Goal: Task Accomplishment & Management: Manage account settings

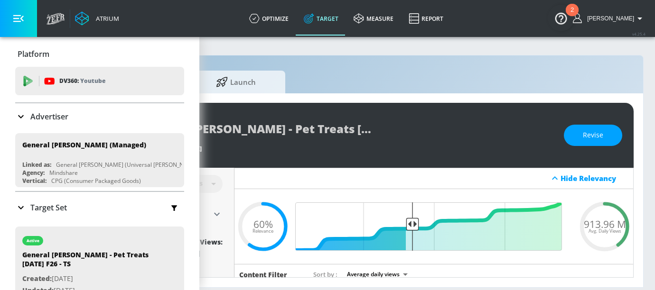
scroll to position [0, 151]
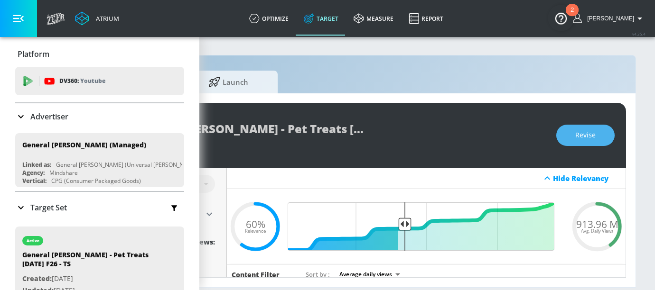
click at [593, 139] on span "Revise" at bounding box center [585, 136] width 20 height 12
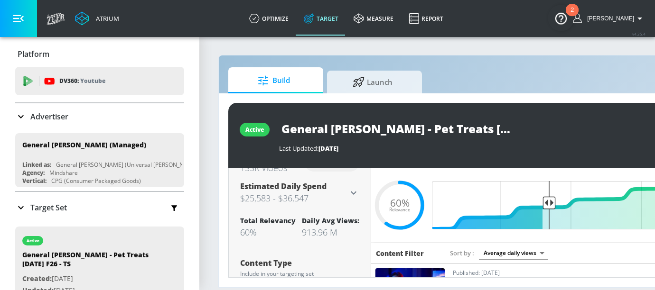
scroll to position [75, 0]
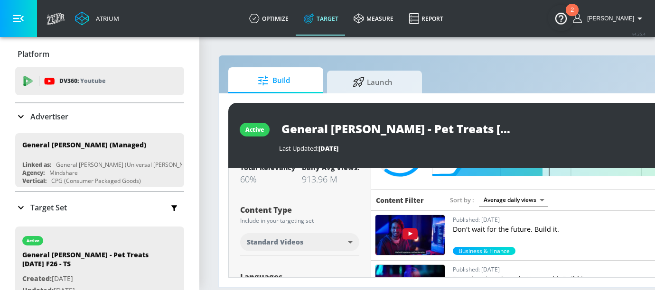
click at [314, 247] on body "Atrium optimize Target measure Report optimize Target measure Report v 4.25.4 E…" at bounding box center [327, 145] width 655 height 290
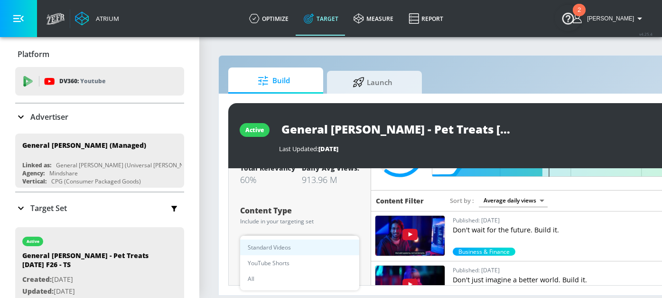
click at [350, 208] on div at bounding box center [331, 149] width 662 height 298
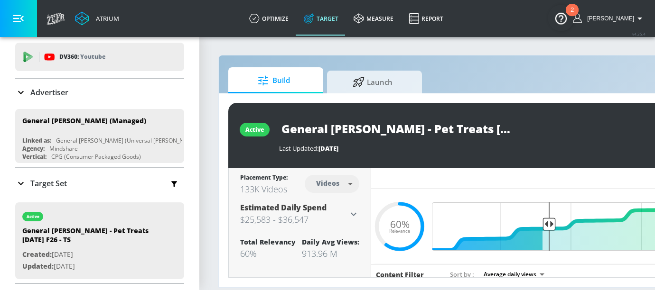
scroll to position [80, 0]
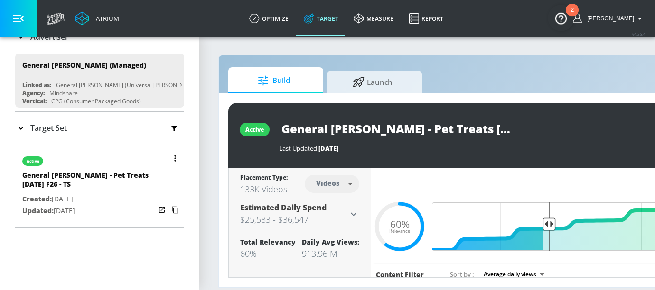
click at [174, 158] on icon "button" at bounding box center [174, 158] width 1 height 6
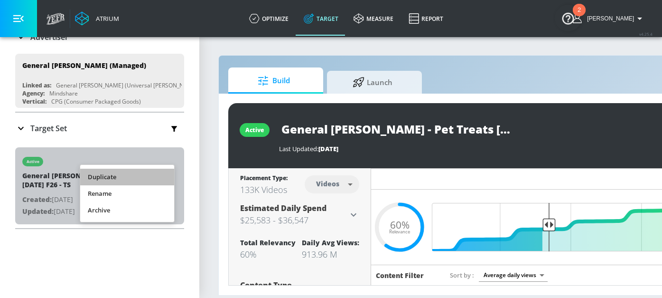
click at [143, 177] on li "Duplicate" at bounding box center [127, 176] width 94 height 17
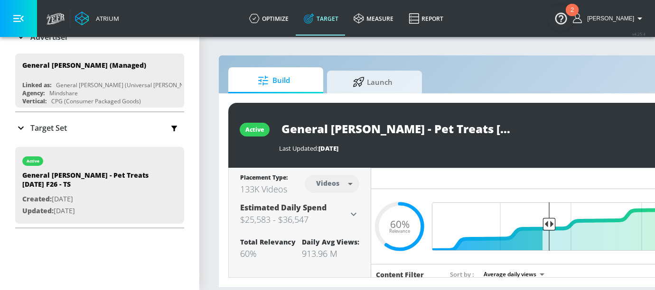
click at [64, 133] on div "Target Set" at bounding box center [99, 128] width 169 height 20
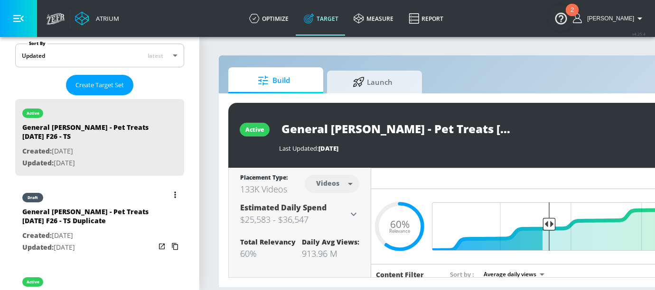
scroll to position [217, 0]
click at [91, 192] on div "draft" at bounding box center [88, 195] width 133 height 24
type input "General Mills - Pet Treats Halloween F26 - TS Duplicate"
type input "0.05"
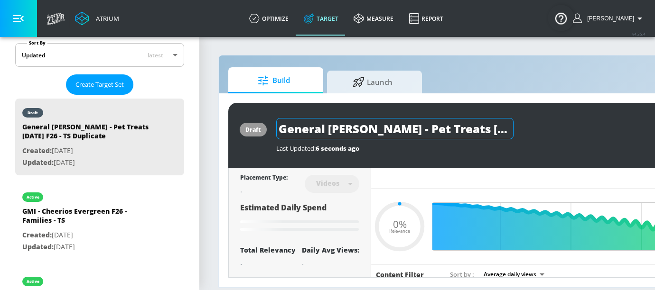
click at [504, 128] on input "General Mills - Pet Treats Halloween F26 - TS Duplicate" at bounding box center [394, 128] width 237 height 21
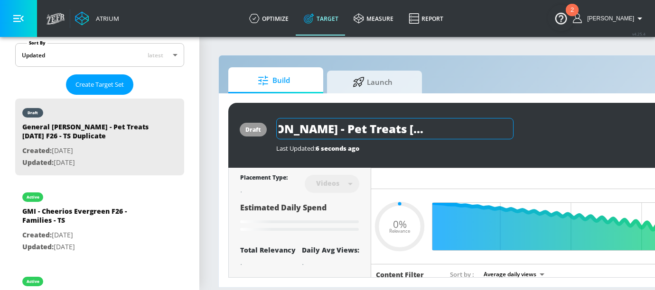
click at [496, 128] on input "General Mills - Pet Treats Halloween F26 - TS Duplicate" at bounding box center [394, 128] width 237 height 21
type input "General [PERSON_NAME] - Pet Treats [DATE] F26 - TS"
type input "0.05"
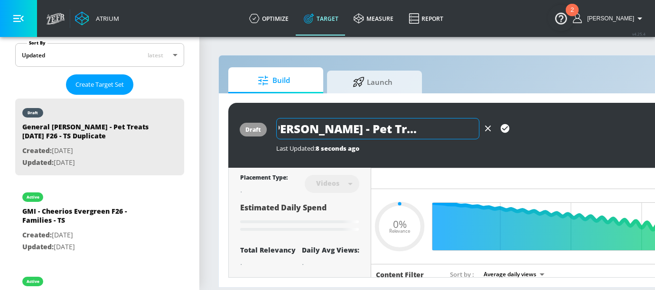
click at [465, 125] on input "General [PERSON_NAME] - Pet Treats [DATE] F26 - TS" at bounding box center [377, 128] width 203 height 21
type input "General Mills - Pet Treats Halloween F26 - STS"
type input "0.05"
type input "General Mills - Pet Treats Halloween F26 - ShTS"
type input "0.05"
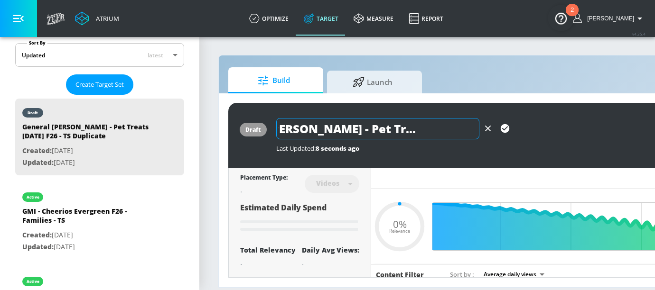
type input "General Mills - Pet Treats Halloween F26 - ShoTS"
type input "0.05"
type input "General Mills - Pet Treats Halloween F26 - ShorTS"
type input "0.05"
type input "General Mills - Pet Treats Halloween F26 - ShortTS"
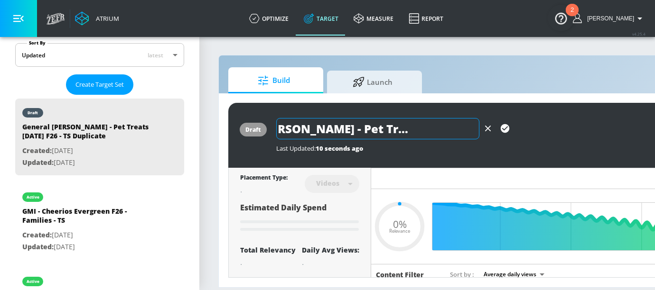
type input "0.05"
type input "General Mills - Pet Treats Halloween F26 - ShortsTS"
type input "0.05"
type input "General [PERSON_NAME] - Pet Treats [DATE] F26 - Shorts TS"
type input "0.05"
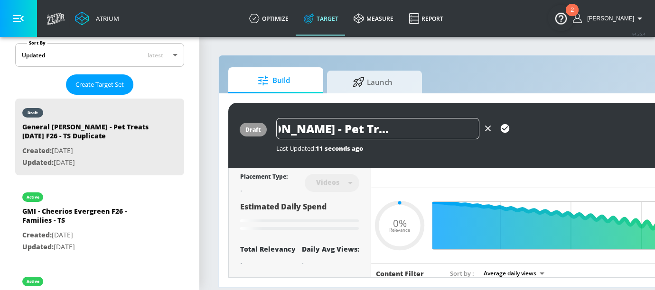
scroll to position [2, 0]
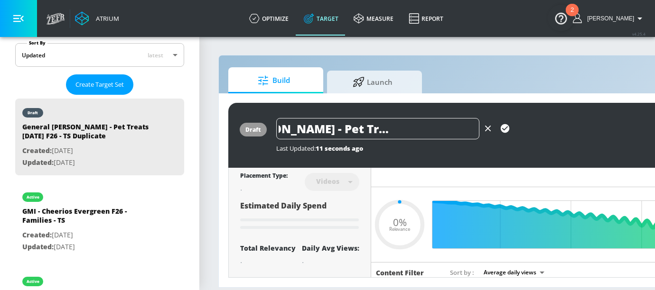
type input "General [PERSON_NAME] - Pet Treats [DATE] F26 - Shorts TS"
click at [509, 129] on icon "button" at bounding box center [505, 128] width 10 height 10
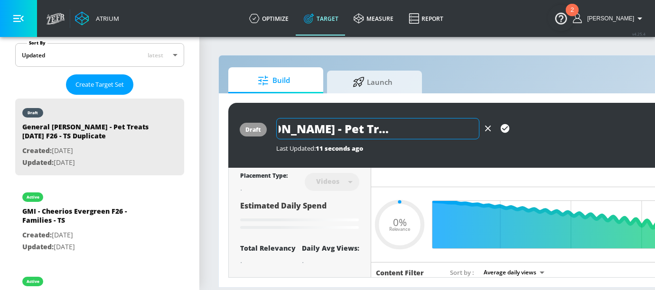
scroll to position [0, 0]
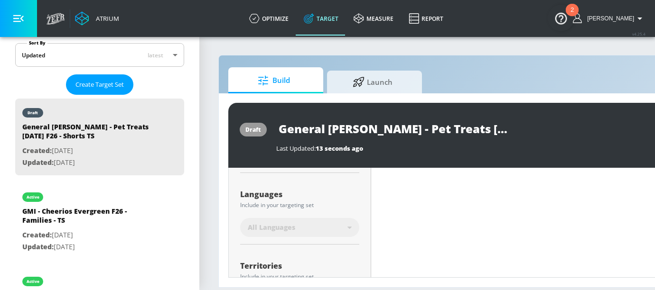
type input "0.05"
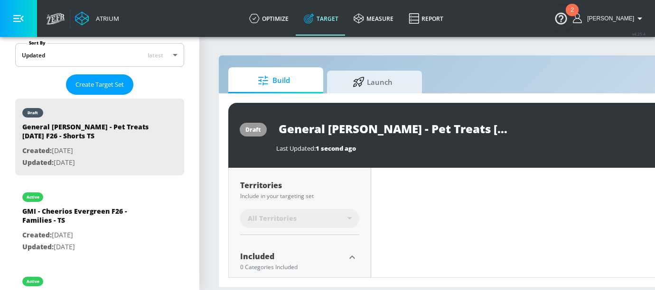
type input "General Mills - Pet Treats Halloween F26 - TS Duplicate"
type input "0.6"
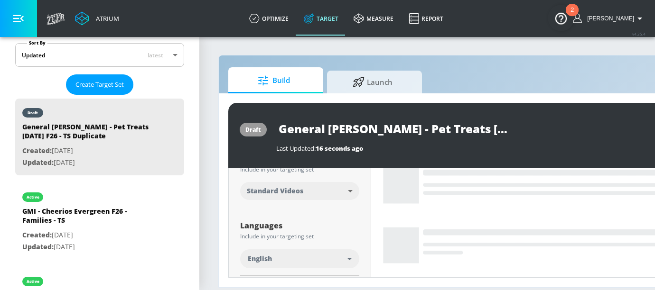
scroll to position [117, 0]
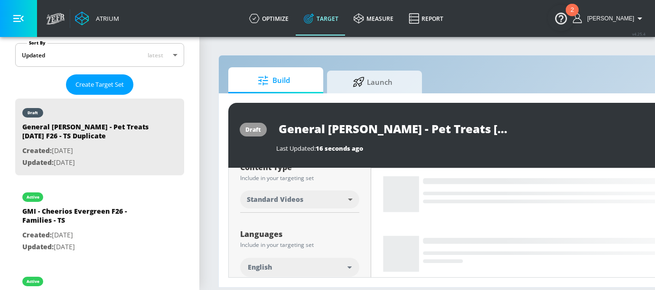
click at [325, 205] on body "Atrium optimize Target measure Report optimize Target measure Report v 4.25.4 E…" at bounding box center [327, 145] width 655 height 290
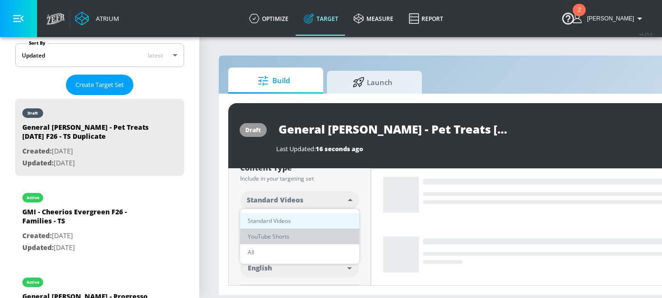
click at [267, 235] on span "YouTube Shorts" at bounding box center [269, 236] width 42 height 10
type input "shorts"
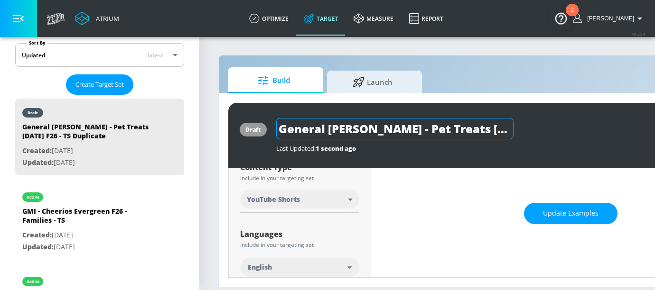
click at [412, 129] on input "General Mills - Pet Treats Halloween F26 - TS Duplicate" at bounding box center [394, 128] width 237 height 21
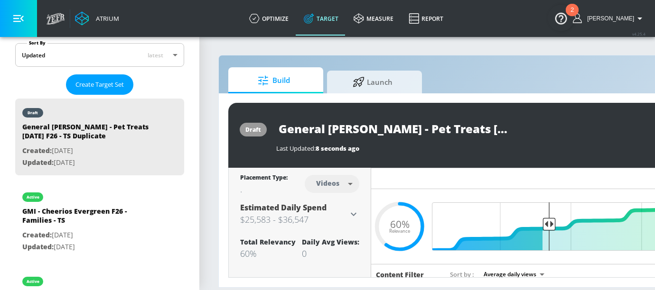
scroll to position [0, 151]
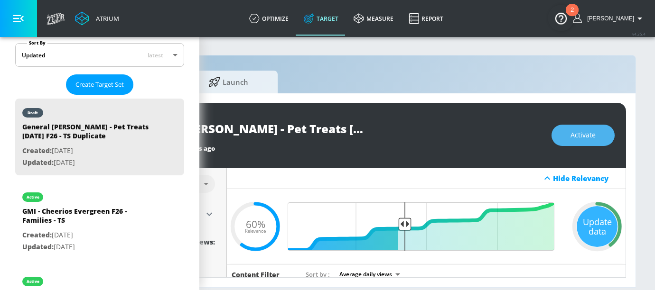
click at [603, 136] on button "Activate" at bounding box center [582, 135] width 63 height 21
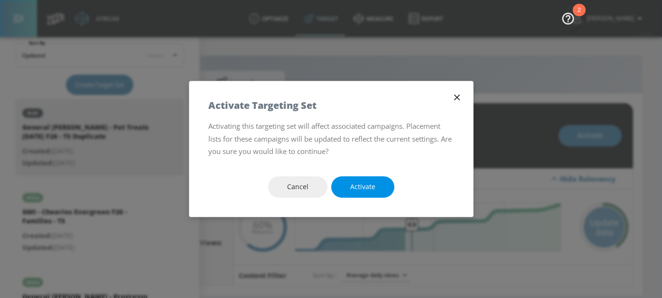
click at [376, 186] on button "Activate" at bounding box center [362, 186] width 63 height 21
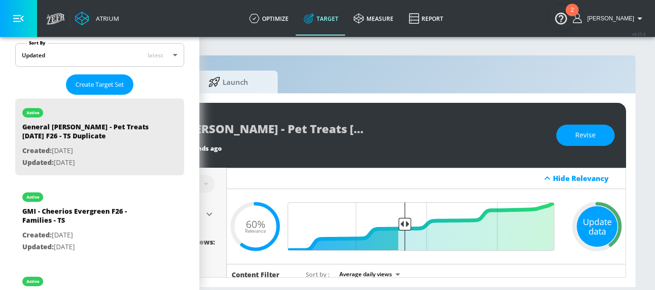
click at [599, 218] on div "Update data" at bounding box center [597, 226] width 41 height 41
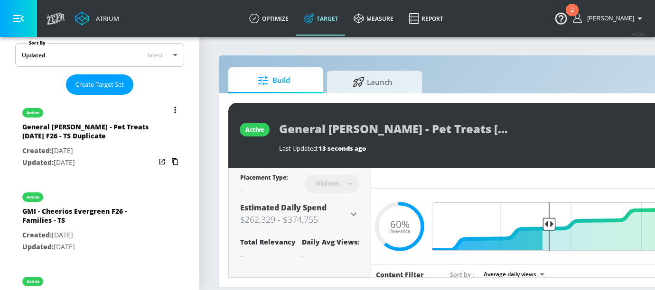
click at [174, 109] on icon "list of Target Set" at bounding box center [175, 110] width 2 height 7
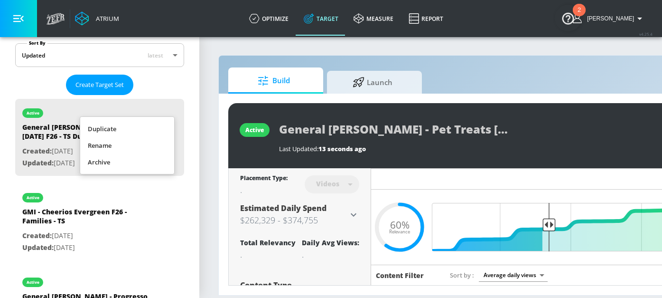
click at [111, 147] on li "Rename" at bounding box center [127, 145] width 94 height 17
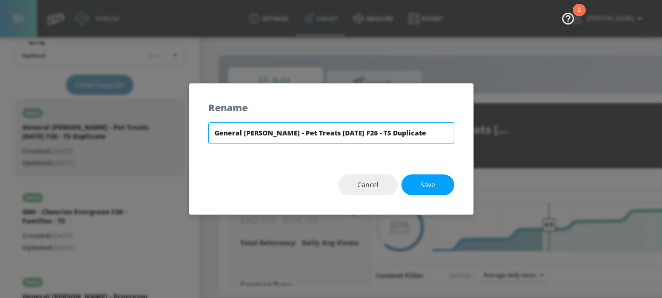
click at [391, 134] on input "General Mills - Pet Treats Halloween F26 - TS Duplicate" at bounding box center [331, 133] width 246 height 22
click at [357, 131] on input "General [PERSON_NAME] - Pet Treats [DATE] F26 - TS" at bounding box center [331, 133] width 246 height 22
click at [392, 137] on input "General [PERSON_NAME] - Pet Treats [DATE] F26 - Shorts TS" at bounding box center [331, 133] width 246 height 22
type input "General [PERSON_NAME] - Pet Treats [DATE] F26 - Shorts TS"
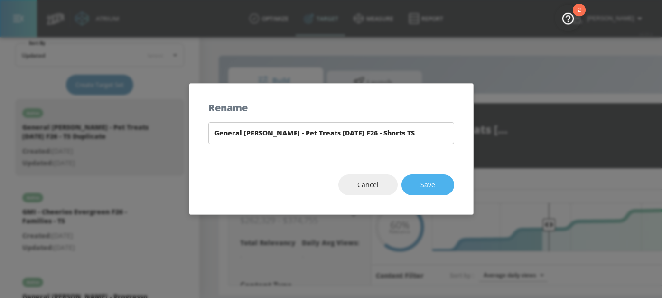
click at [430, 181] on span "Save" at bounding box center [427, 185] width 15 height 12
type input "General [PERSON_NAME] - Pet Treats [DATE] F26 - Shorts TS"
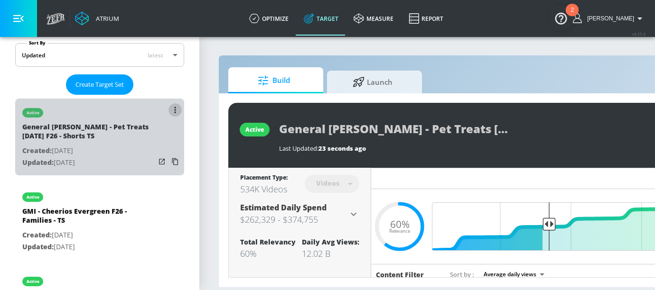
click at [168, 110] on button "list of Target Set" at bounding box center [174, 109] width 13 height 13
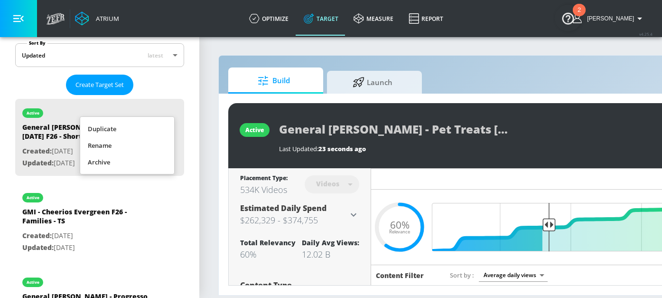
click at [160, 144] on li "Rename" at bounding box center [127, 145] width 94 height 17
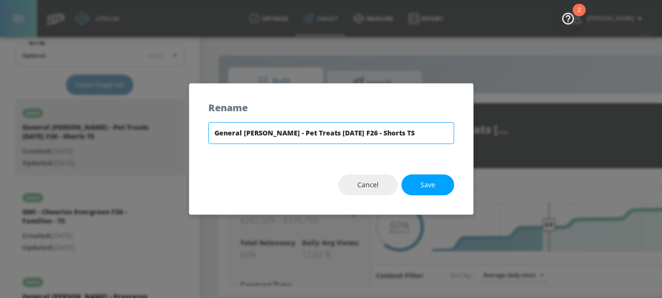
click at [297, 135] on input "General [PERSON_NAME] - Pet Treats [DATE] F26 - Shorts TS" at bounding box center [331, 133] width 246 height 22
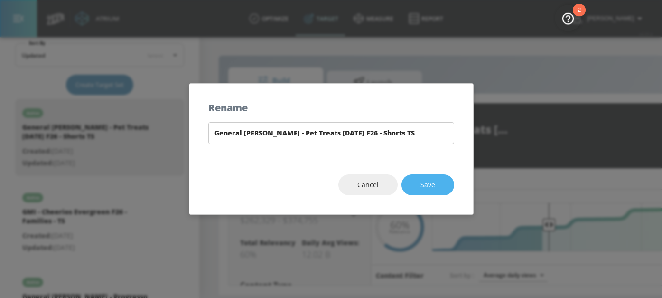
click at [430, 188] on span "Save" at bounding box center [427, 185] width 15 height 12
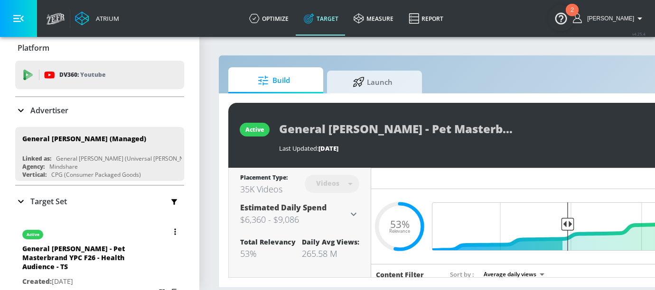
scroll to position [15, 0]
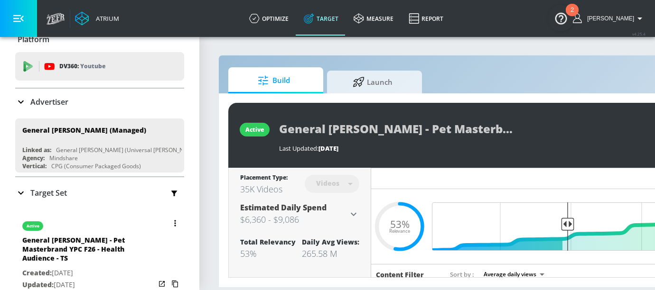
click at [168, 223] on button "button" at bounding box center [174, 223] width 13 height 13
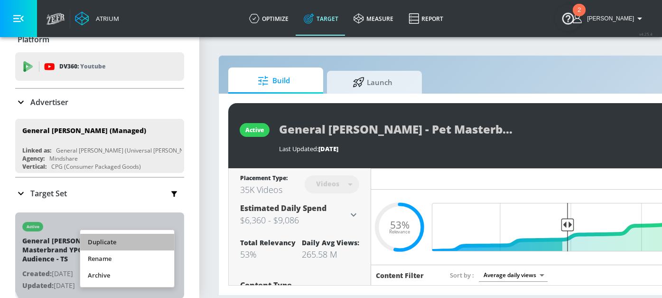
click at [128, 240] on li "Duplicate" at bounding box center [127, 242] width 94 height 17
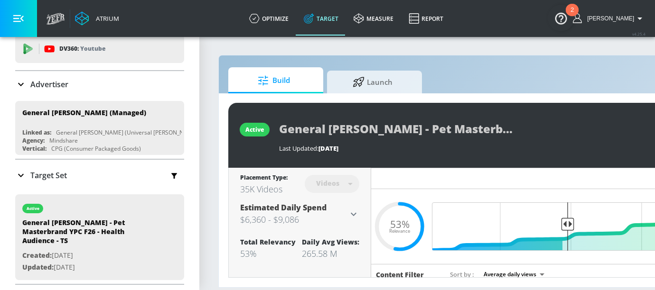
scroll to position [33, 0]
drag, startPoint x: 79, startPoint y: 196, endPoint x: 76, endPoint y: 187, distance: 9.3
click at [79, 196] on div "active" at bounding box center [88, 206] width 133 height 24
click at [67, 173] on p "Target Set" at bounding box center [48, 175] width 37 height 10
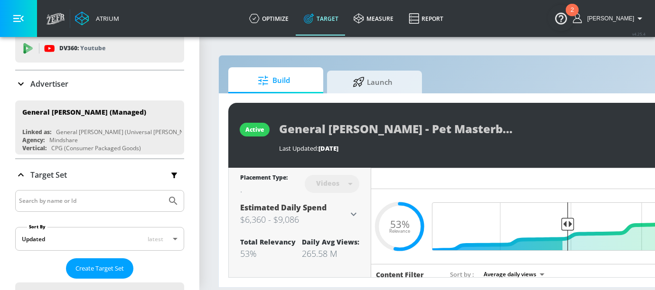
click at [67, 173] on div "Target Set" at bounding box center [99, 175] width 169 height 20
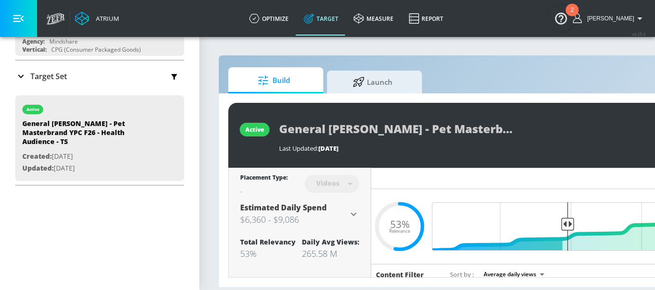
scroll to position [147, 0]
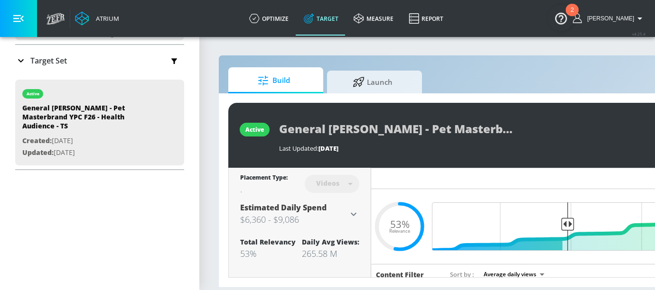
type input "General Mills - Pet Masterbrand YPC F26 - Health Audience - TS Duplicate"
type input "0.05"
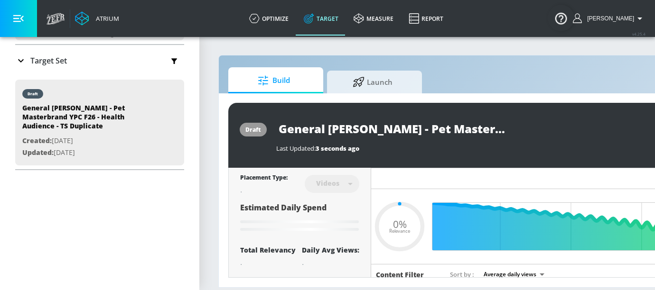
click at [476, 133] on input "General Mills - Pet Masterbrand YPC F26 - Health Audience - TS Duplicate" at bounding box center [394, 128] width 237 height 21
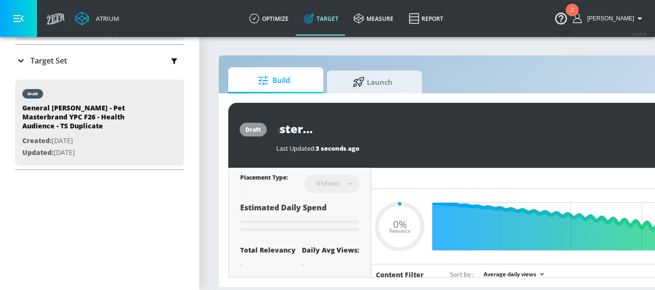
click at [476, 133] on input "General Mills - Pet Masterbrand YPC F26 - Health Audience - TS Duplicate" at bounding box center [394, 128] width 237 height 21
type input "General [PERSON_NAME] - Pet Masterbrand YPC F26 - Health Audience - TS"
type input "0.05"
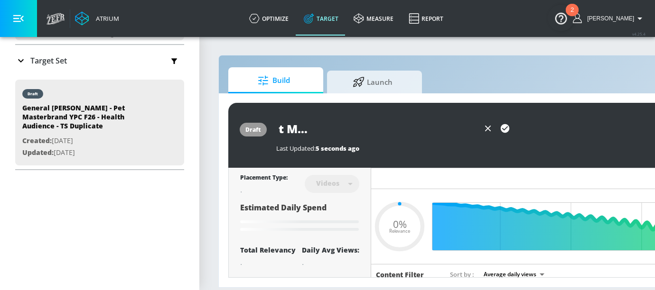
click at [465, 126] on input "General [PERSON_NAME] - Pet Masterbrand YPC F26 - Health Audience - TS" at bounding box center [377, 128] width 203 height 21
type input "General Mills - Pet Masterbrand YPC F26 - Health Audience - STS"
type input "0.05"
type input "General Mills - Pet Masterbrand YPC F26 - Health Audience - ShTS"
type input "0.05"
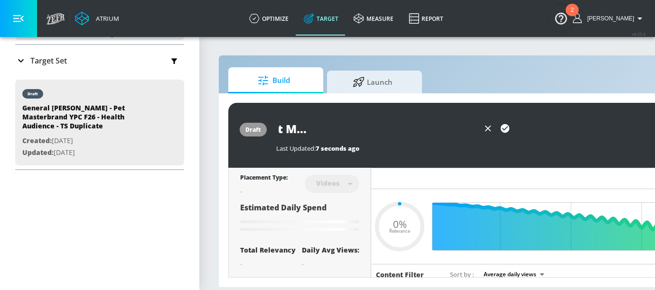
type input "General Mills - Pet Masterbrand YPC F26 - Health Audience - ShoTS"
type input "0.05"
type input "General Mills - Pet Masterbrand YPC F26 - Health Audience - ShorTS"
type input "0.05"
type input "General Mills - Pet Masterbrand YPC F26 - Health Audience - ShortTS"
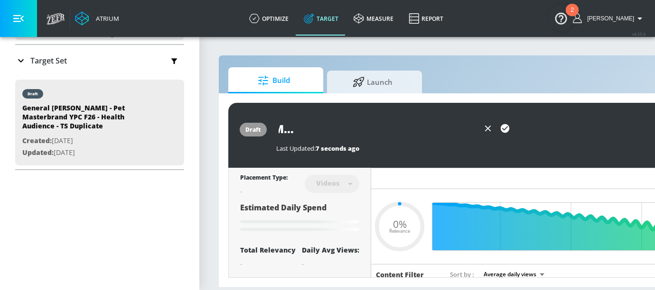
type input "0.05"
type input "General Mills - Pet Masterbrand YPC F26 - Health Audience - ShortsTS"
type input "0.05"
type input "General [PERSON_NAME] - Pet Masterbrand YPC F26 - Health Audience - Shorts TS"
type input "0.05"
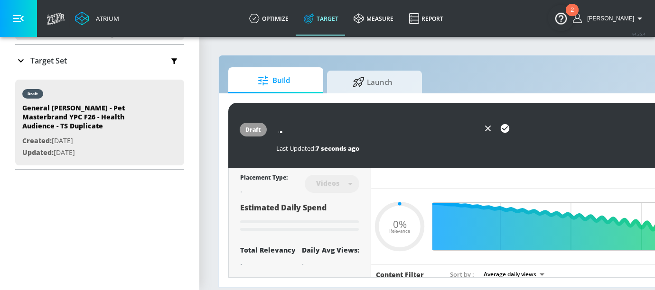
scroll to position [0, 195]
click at [455, 127] on input "General [PERSON_NAME] - Pet Masterbrand YPC F26 - Health Audience - Shorts TS" at bounding box center [377, 128] width 203 height 21
type input "General [PERSON_NAME] - Pet Masterbrand YPC F26 - Health Audience - Shorts TS"
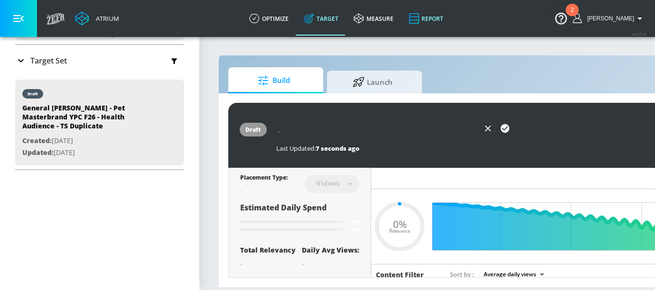
type input "0.53"
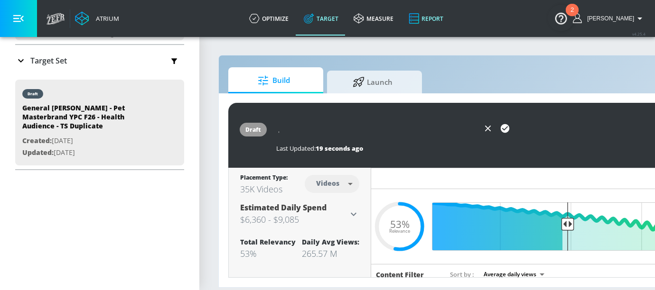
scroll to position [0, 0]
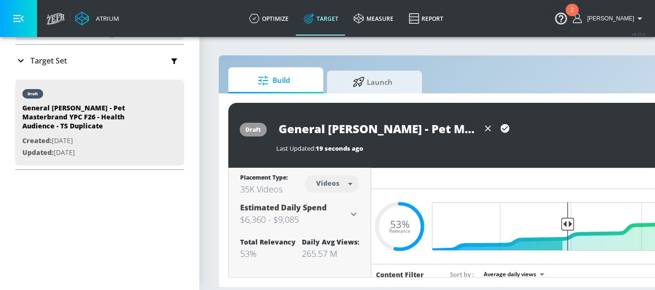
click at [442, 129] on input "General [PERSON_NAME] - Pet Masterbrand YPC F26 - Health Audience - Shorts TS" at bounding box center [377, 128] width 203 height 21
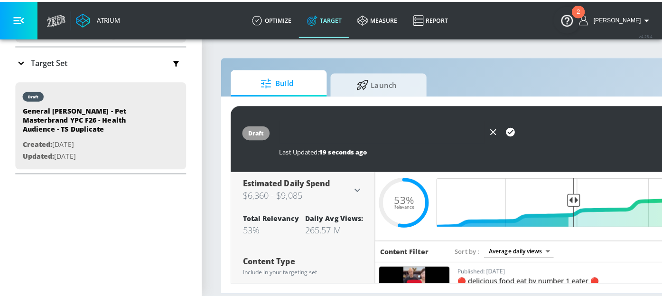
scroll to position [71, 0]
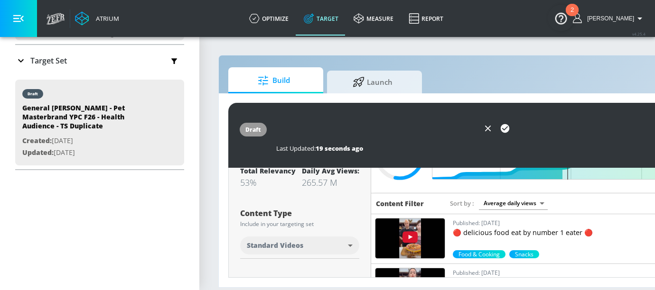
click at [339, 245] on body "Atrium optimize Target measure Report optimize Target measure Report v 4.25.4 E…" at bounding box center [327, 145] width 655 height 290
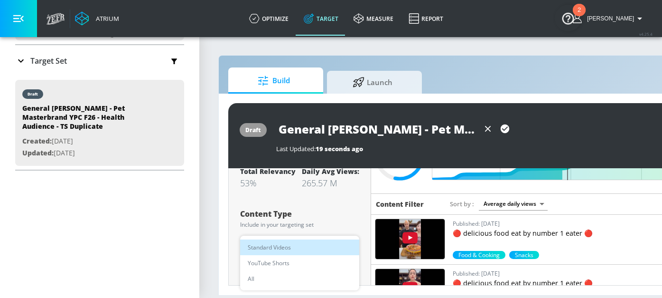
click at [315, 262] on li "YouTube Shorts" at bounding box center [299, 263] width 119 height 16
type input "shorts"
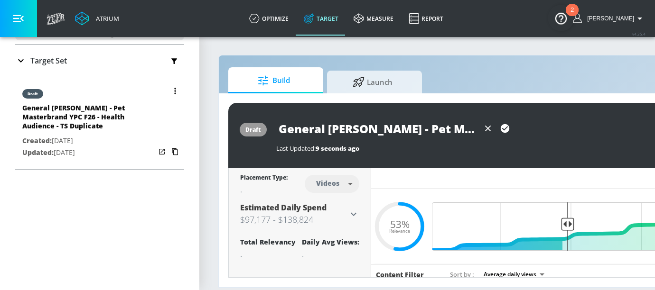
click at [168, 85] on button "button" at bounding box center [174, 90] width 13 height 13
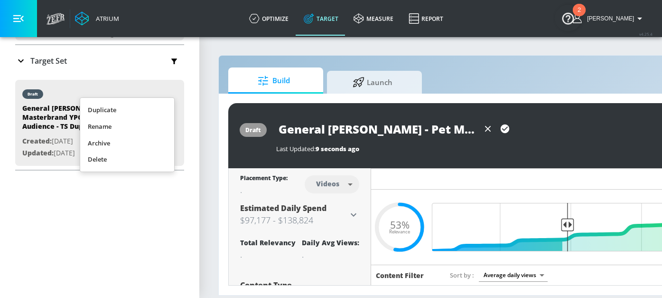
click at [103, 128] on li "Rename" at bounding box center [127, 126] width 94 height 17
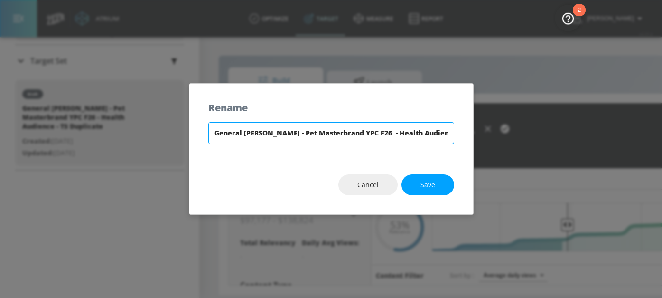
click at [427, 132] on input "General Mills - Pet Masterbrand YPC F26 - Health Audience - TS Duplicate" at bounding box center [331, 133] width 246 height 22
click at [433, 131] on input "General Mills - Pet Masterbrand YPC F26 - Health Audience - TS Duplicate" at bounding box center [331, 133] width 246 height 22
click at [420, 131] on input "General [PERSON_NAME] - Pet Masterbrand YPC F26 - Health Audience - TS" at bounding box center [331, 133] width 246 height 22
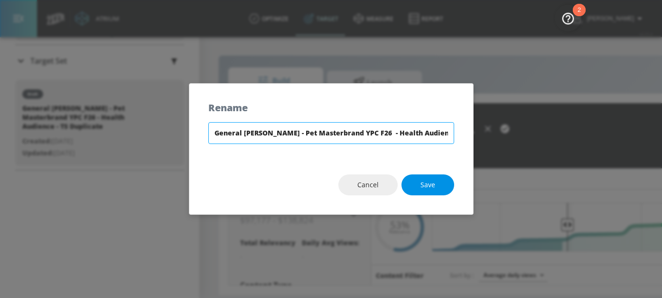
type input "General [PERSON_NAME] - Pet Masterbrand YPC F26 - Health Audience - Shorts TS"
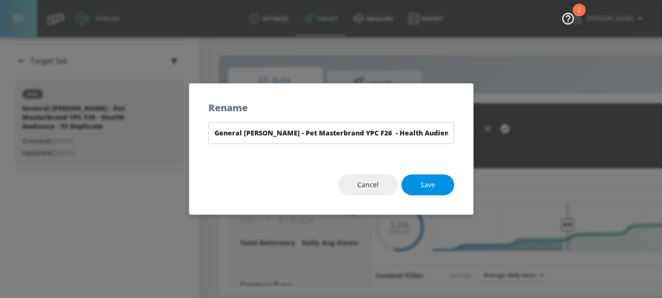
click at [428, 179] on span "Save" at bounding box center [427, 185] width 15 height 12
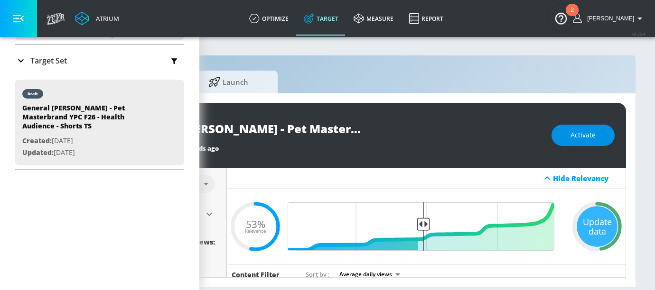
click at [582, 136] on span "Activate" at bounding box center [582, 136] width 25 height 12
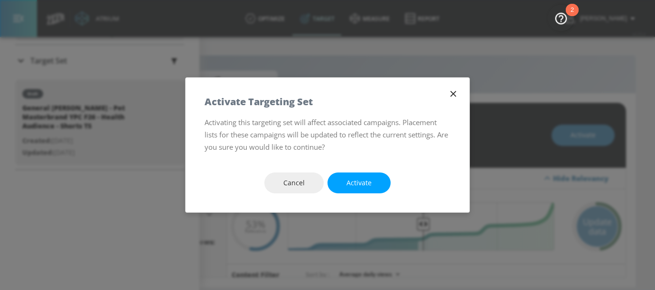
scroll to position [0, 144]
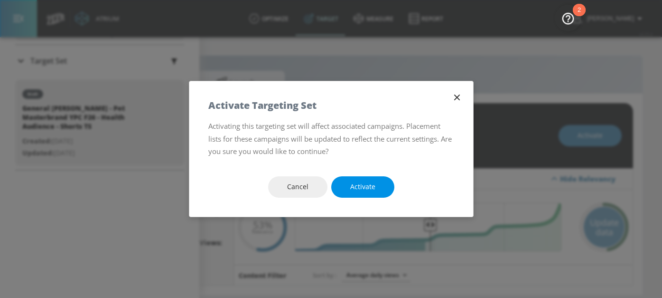
click at [375, 189] on button "Activate" at bounding box center [362, 186] width 63 height 21
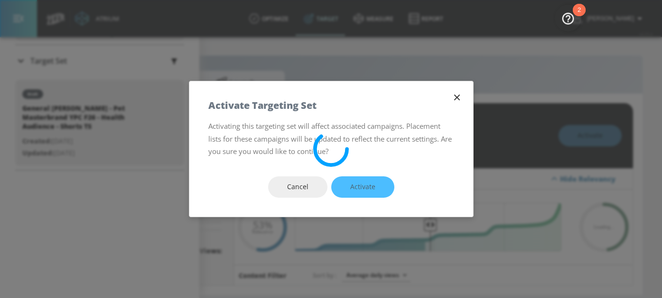
type input "General Mills - Pet Masterbrand YPC F26 - Health Audience - TS Duplicate"
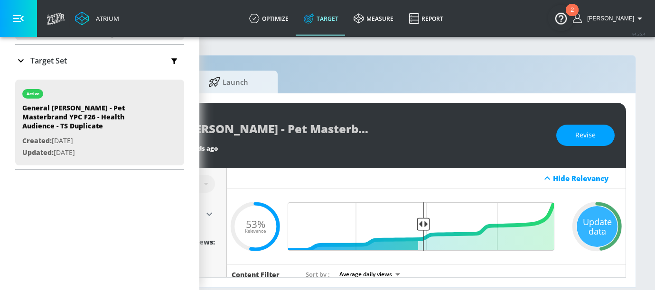
drag, startPoint x: 607, startPoint y: 228, endPoint x: 583, endPoint y: 195, distance: 41.1
click at [607, 229] on div "Update data" at bounding box center [597, 226] width 41 height 41
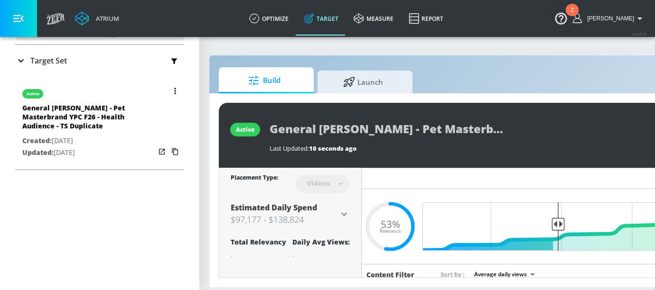
scroll to position [0, 0]
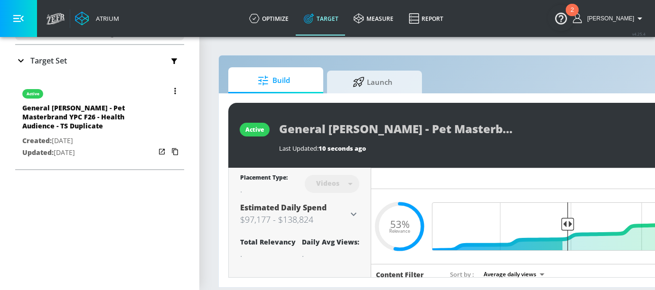
click at [168, 90] on button "button" at bounding box center [174, 90] width 13 height 13
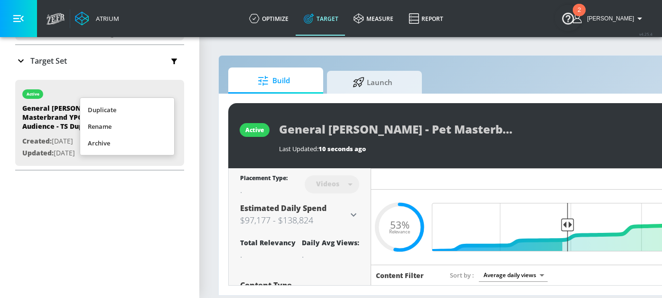
click at [152, 125] on li "Rename" at bounding box center [127, 126] width 94 height 17
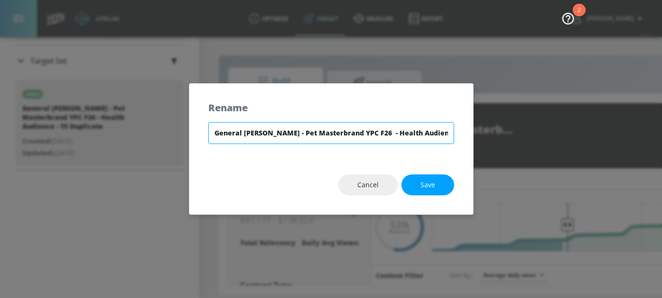
click at [431, 139] on input "General Mills - Pet Masterbrand YPC F26 - Health Audience - TS Duplicate" at bounding box center [331, 133] width 246 height 22
click at [420, 131] on input "General [PERSON_NAME] - Pet Masterbrand YPC F26 - Health Audience - TS" at bounding box center [331, 133] width 246 height 22
click at [404, 131] on input "General [PERSON_NAME] - Pet Masterbrand YPC F26 - Health Audience - Shorts TS" at bounding box center [331, 133] width 246 height 22
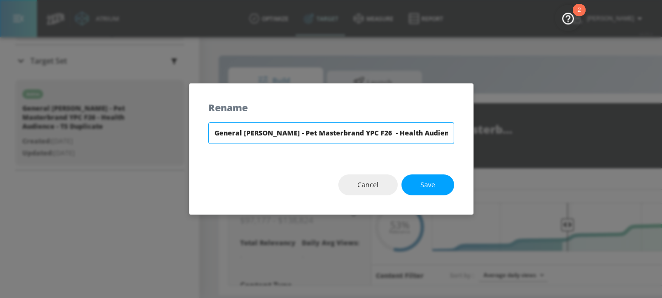
click at [404, 131] on input "General [PERSON_NAME] - Pet Masterbrand YPC F26 - Health Audience - Shorts TS" at bounding box center [331, 133] width 246 height 22
type input "General [PERSON_NAME] - Pet Masterbrand YPC F26 - Health Audience - Shorts TS"
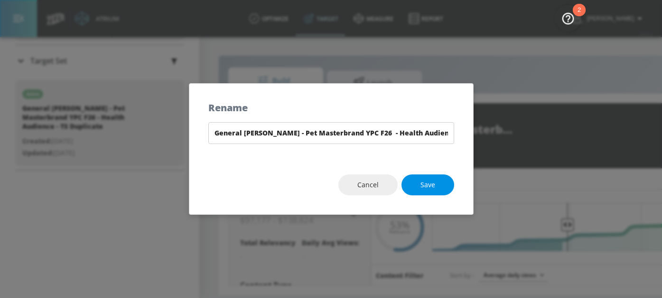
click at [439, 183] on button "Save" at bounding box center [428, 184] width 53 height 21
type input "General [PERSON_NAME] - Pet Masterbrand YPC F26 - Health Audience - Shorts TS"
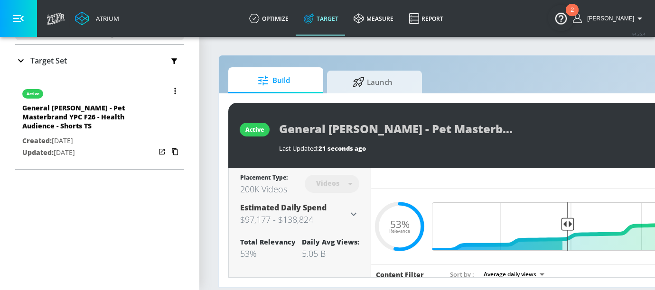
click at [170, 89] on button "button" at bounding box center [174, 90] width 13 height 13
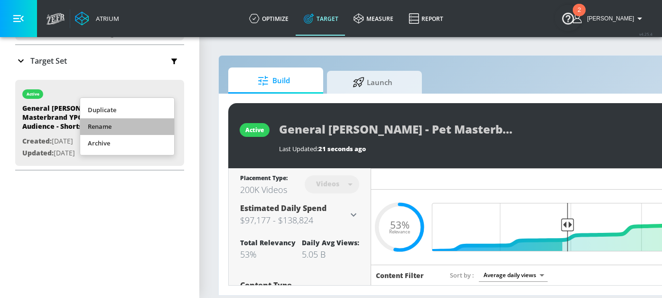
click at [154, 130] on li "Rename" at bounding box center [127, 126] width 94 height 17
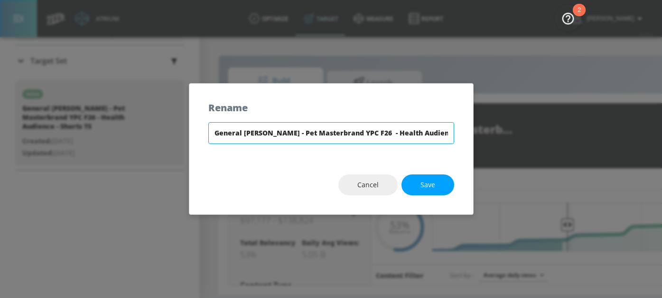
click at [323, 136] on input "General [PERSON_NAME] - Pet Masterbrand YPC F26 - Health Audience - Shorts TS" at bounding box center [331, 133] width 246 height 22
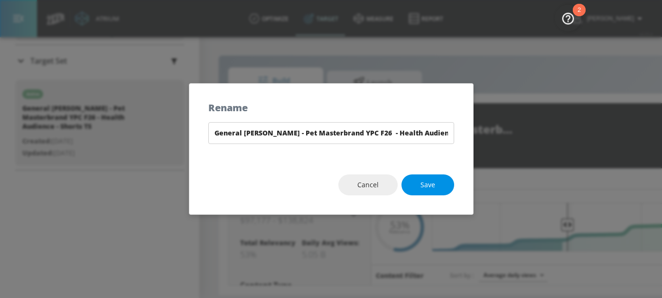
click at [439, 194] on button "Save" at bounding box center [428, 184] width 53 height 21
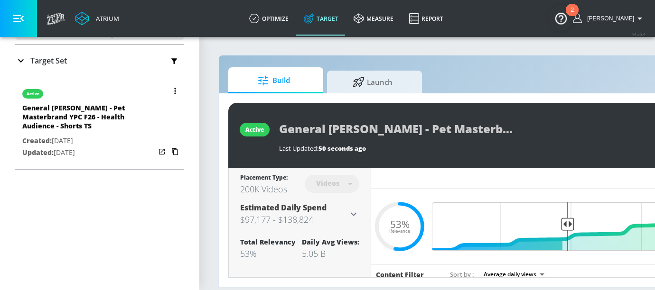
click at [174, 90] on icon "button" at bounding box center [174, 91] width 1 height 6
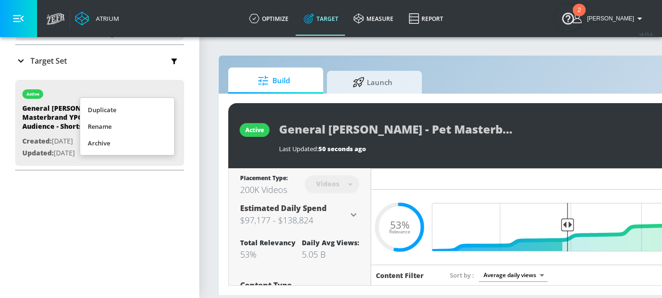
click at [142, 126] on li "Rename" at bounding box center [127, 126] width 94 height 17
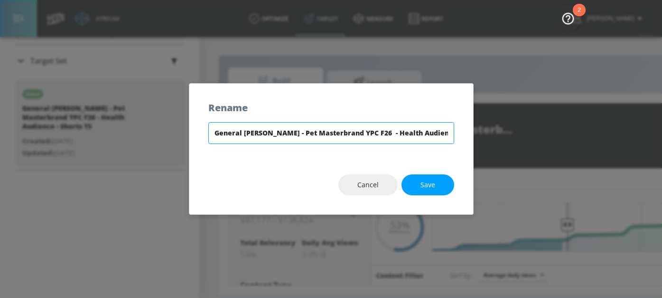
click at [405, 133] on input "General [PERSON_NAME] - Pet Masterbrand YPC F26 - Health Audience - Shorts TS" at bounding box center [331, 133] width 246 height 22
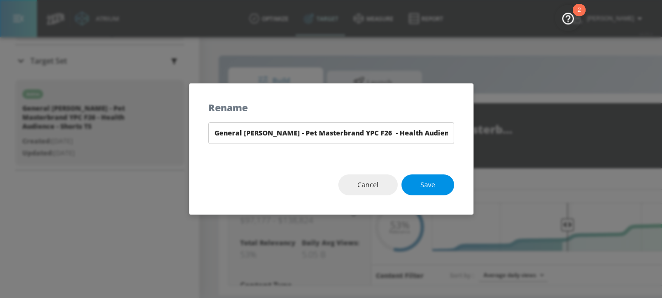
click at [441, 186] on button "Save" at bounding box center [428, 184] width 53 height 21
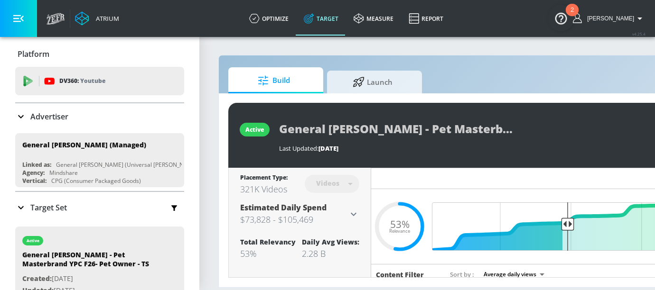
scroll to position [73, 0]
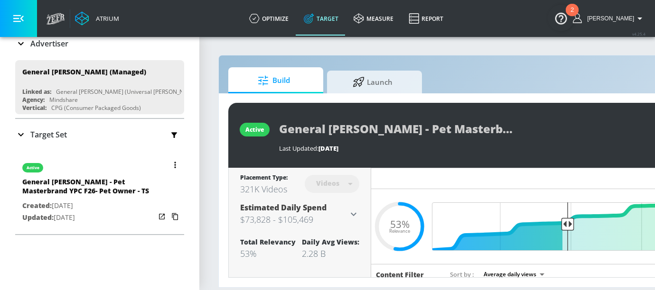
click at [169, 162] on button "button" at bounding box center [174, 165] width 13 height 13
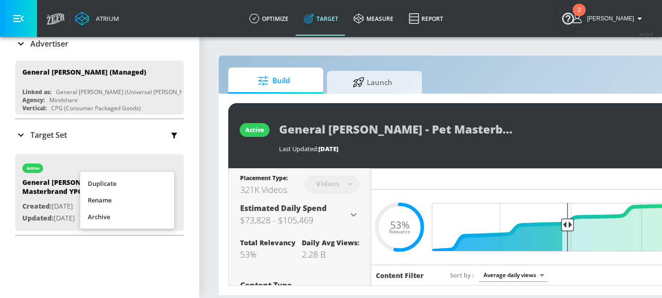
click at [155, 178] on li "Duplicate" at bounding box center [127, 183] width 94 height 17
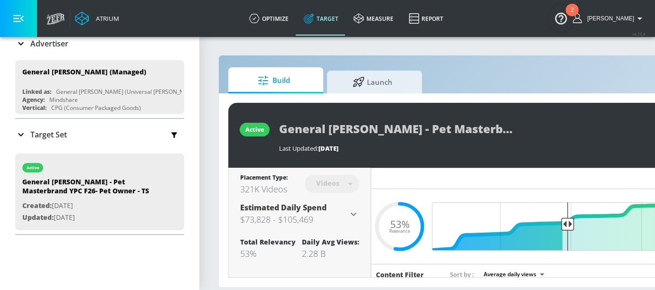
click at [51, 130] on p "Target Set" at bounding box center [48, 135] width 37 height 10
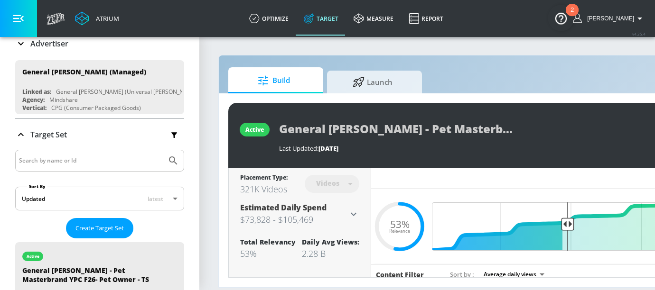
scroll to position [154, 0]
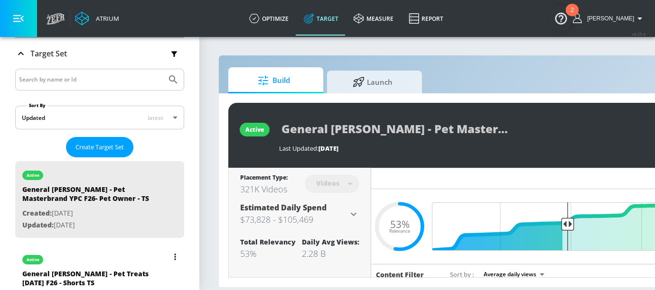
type input "General Mills - Pet Masterbrand YPC F26- Pet Owner - TS Duplicate"
type input "0.05"
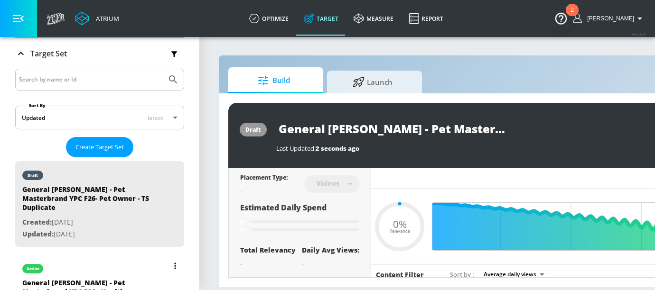
click at [120, 256] on div "active" at bounding box center [88, 267] width 133 height 24
click at [113, 279] on div "General [PERSON_NAME] - Pet Masterbrand YPC F26 - Health Audience - Shorts TS" at bounding box center [88, 295] width 133 height 32
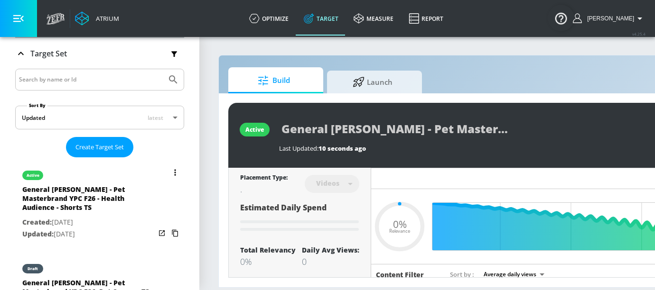
type input "General [PERSON_NAME] - Pet Masterbrand YPC F26 - Health Audience - Shorts TS"
type input "0.05"
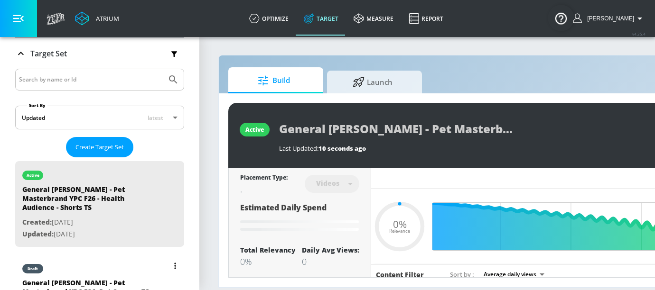
click at [69, 255] on div "draft" at bounding box center [88, 267] width 133 height 24
type input "General Mills - Pet Masterbrand YPC F26- Pet Owner - TS Duplicate"
type input "0.05"
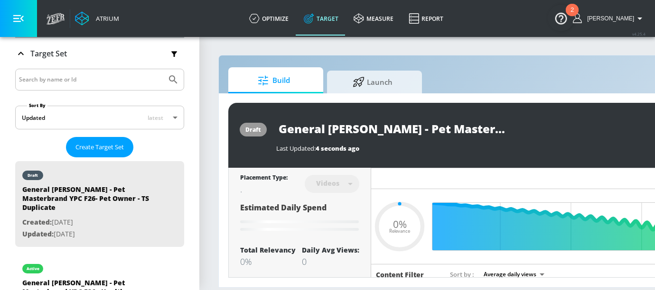
click at [491, 126] on input "General Mills - Pet Masterbrand YPC F26- Pet Owner - TS Duplicate" at bounding box center [394, 128] width 237 height 21
click at [487, 125] on input "General Mills - Pet Masterbrand YPC F26- Pet Owner - TS Duplicate" at bounding box center [394, 128] width 237 height 21
type input "General [PERSON_NAME] - Pet Masterbrand YPC F26- Pet Owner - TS"
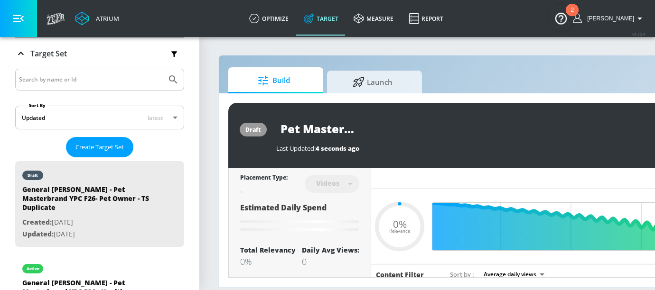
type input "0.05"
click at [466, 127] on input "General [PERSON_NAME] - Pet Masterbrand YPC F26- Pet Owner - TS" at bounding box center [377, 128] width 203 height 21
type input "General Mills - Pet Masterbrand YPC F26- Pet Owner - STS"
type input "0.05"
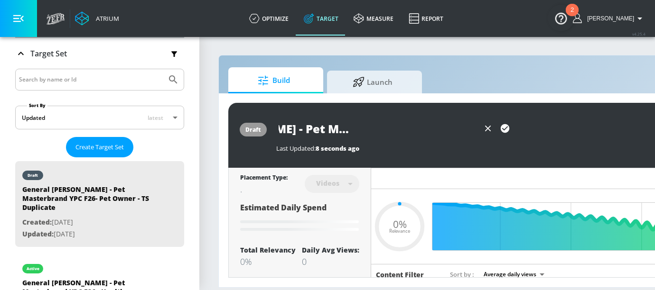
type input "General Mills - Pet Masterbrand YPC F26- Pet Owner - ShTS"
type input "0.05"
type input "General Mills - Pet Masterbrand YPC F26- Pet Owner - ShoTS"
type input "0.05"
type input "General Mills - Pet Masterbrand YPC F26- Pet Owner - ShorTS"
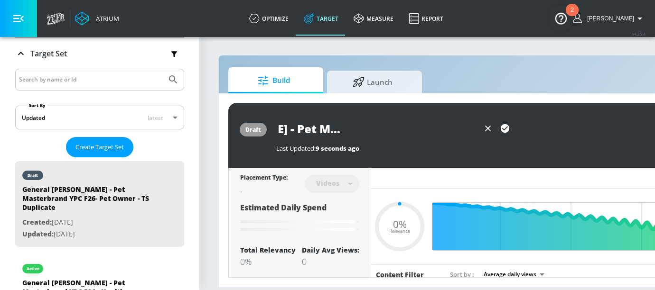
type input "0.05"
type input "General Mills - Pet Masterbrand YPC F26- Pet Owner - ShortTS"
type input "0.05"
type input "General Mills - Pet Masterbrand YPC F26- Pet Owner - ShortsTS"
type input "0.05"
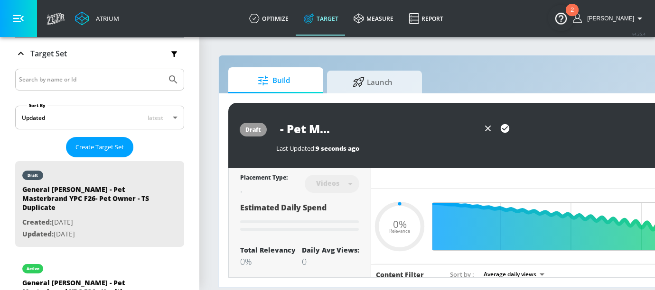
scroll to position [0, 154]
type input "General [PERSON_NAME] - Pet Masterbrand YPC F26- Pet Owner - Shorts TS"
type input "0.05"
click at [420, 132] on input "General [PERSON_NAME] - Pet Masterbrand YPC F26- Pet Owner - Shorts TS" at bounding box center [377, 128] width 203 height 21
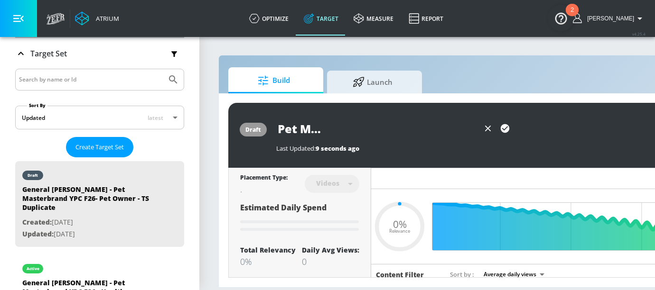
click at [420, 132] on input "General [PERSON_NAME] - Pet Masterbrand YPC F26- Pet Owner - Shorts TS" at bounding box center [377, 128] width 203 height 21
type input "General [PERSON_NAME] - Pet Masterbrand YPC F26- Pet Owner - Shorts TS"
click at [504, 127] on icon "button" at bounding box center [505, 128] width 9 height 9
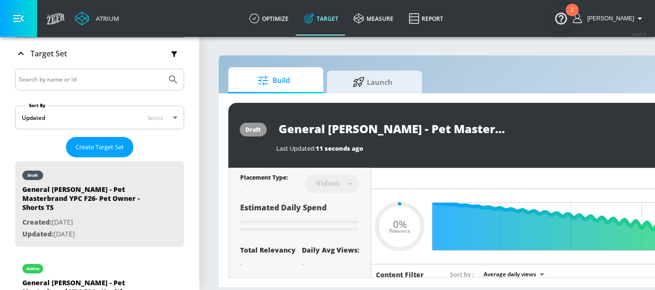
type input "0.05"
type input "General Mills - Pet Masterbrand YPC F26- Pet Owner - TS Duplicate"
type input "0.53"
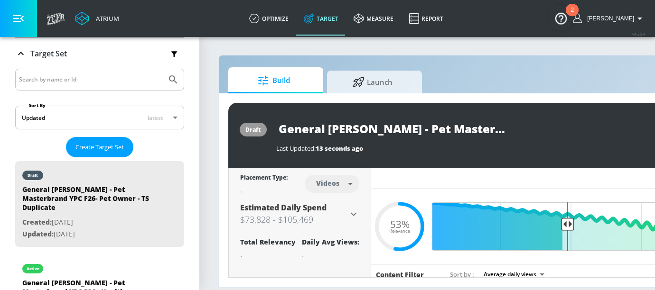
type input "General [PERSON_NAME] - Pet Masterbrand YPC F26- Pet Owner - Shorts TS"
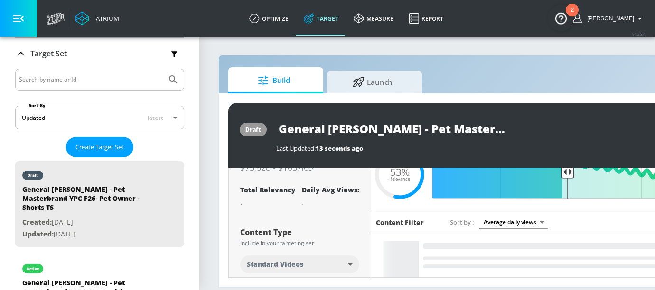
scroll to position [58, 0]
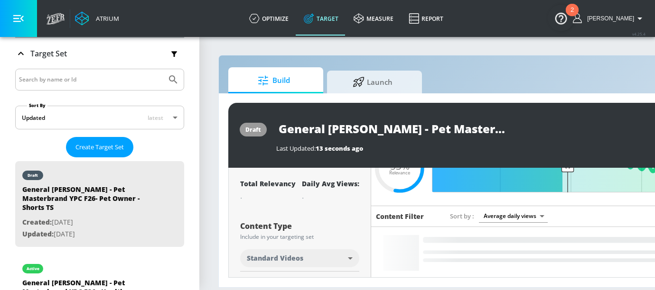
click at [318, 262] on body "Atrium optimize Target measure Report optimize Target measure Report v 4.25.4 E…" at bounding box center [327, 145] width 655 height 290
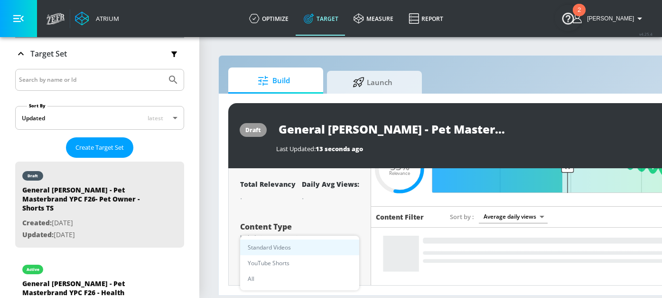
drag, startPoint x: 304, startPoint y: 261, endPoint x: 316, endPoint y: 242, distance: 22.1
click at [304, 261] on li "YouTube Shorts" at bounding box center [299, 263] width 119 height 16
type input "shorts"
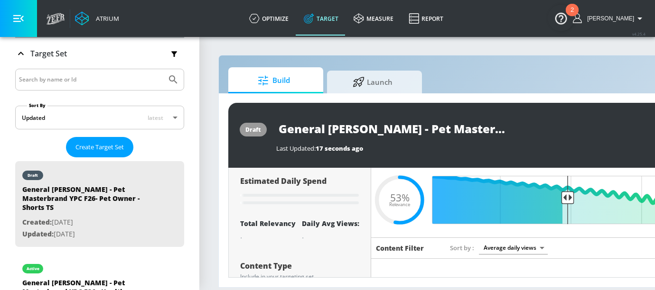
scroll to position [0, 0]
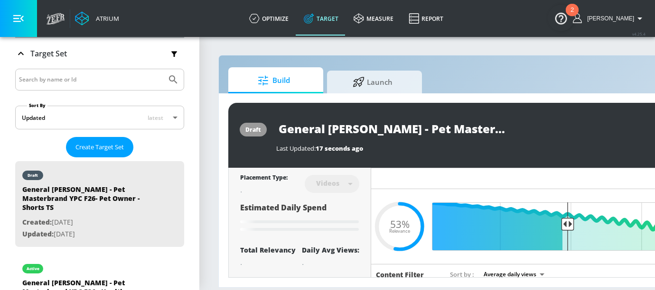
type input "General Mills - Pet Masterbrand YPC F26- Pet Owner - TS Duplicate"
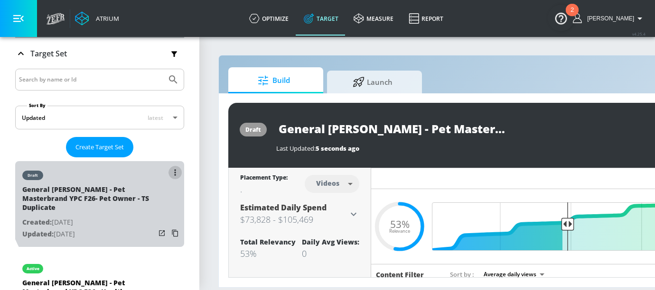
click at [169, 171] on button "list of Target Set" at bounding box center [174, 172] width 13 height 13
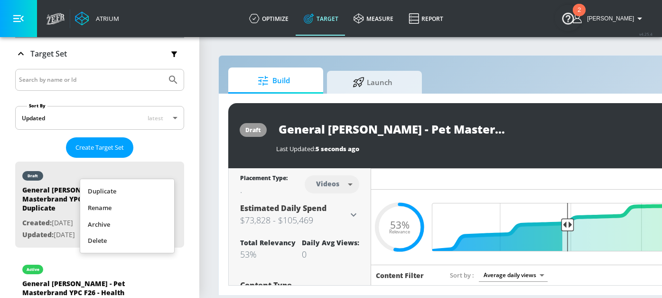
click at [151, 199] on li "Rename" at bounding box center [127, 207] width 94 height 17
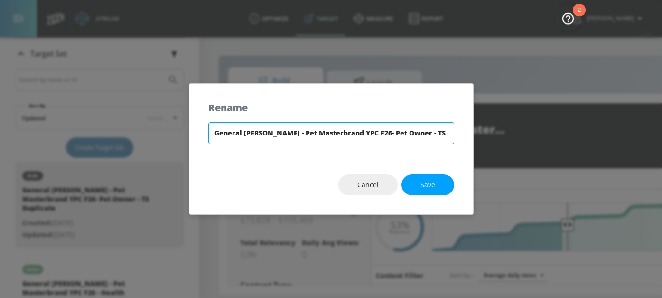
click at [435, 125] on input "General Mills - Pet Masterbrand YPC F26- Pet Owner - TS Duplicate" at bounding box center [331, 133] width 246 height 22
click at [422, 137] on input "General Mills - Pet Masterbrand YPC F26- Pet Owner - TS Duplicate" at bounding box center [331, 133] width 246 height 22
click at [396, 131] on input "General [PERSON_NAME] - Pet Masterbrand YPC F26- Pet Owner - TS" at bounding box center [331, 133] width 246 height 22
click at [351, 135] on input "General [PERSON_NAME] - Pet Masterbrand YPC F26- Pet Owner - Shorts TS" at bounding box center [331, 133] width 246 height 22
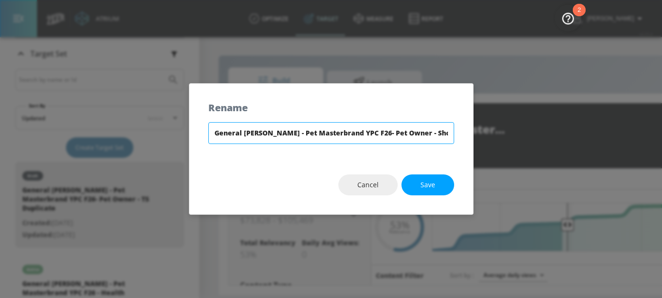
click at [351, 135] on input "General [PERSON_NAME] - Pet Masterbrand YPC F26- Pet Owner - Shorts TS" at bounding box center [331, 133] width 246 height 22
type input "General [PERSON_NAME] - Pet Masterbrand YPC F26- Pet Owner - Shorts TS"
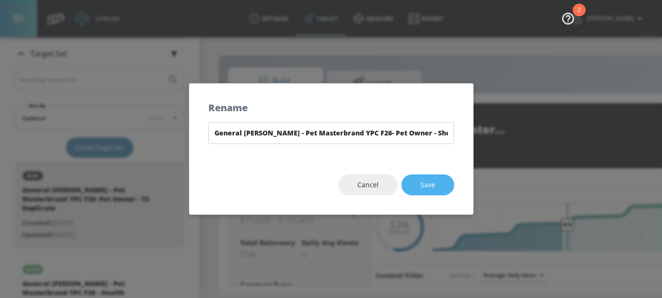
click at [437, 188] on button "Save" at bounding box center [428, 184] width 53 height 21
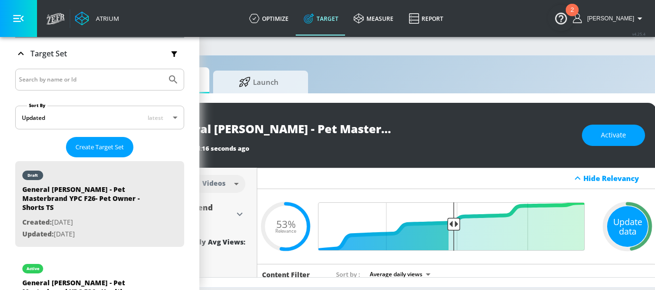
click at [635, 218] on div "Update data" at bounding box center [627, 226] width 41 height 41
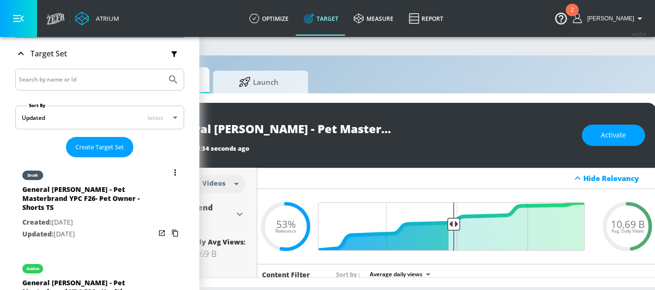
click at [174, 169] on icon "list of Target Set" at bounding box center [175, 172] width 2 height 7
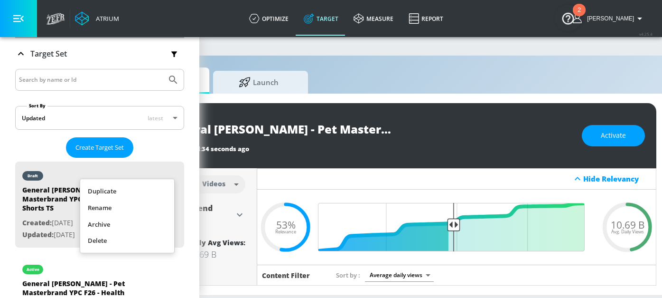
click at [148, 201] on li "Rename" at bounding box center [127, 207] width 94 height 17
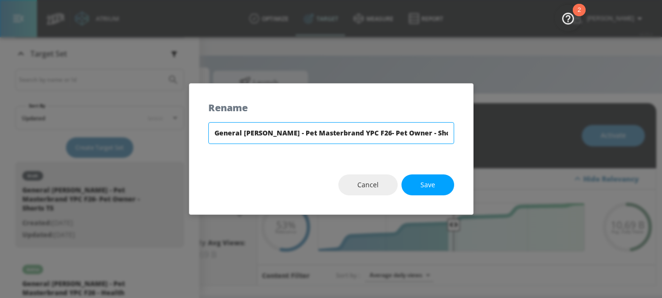
click at [279, 136] on input "General [PERSON_NAME] - Pet Masterbrand YPC F26- Pet Owner - Shorts TS" at bounding box center [331, 133] width 246 height 22
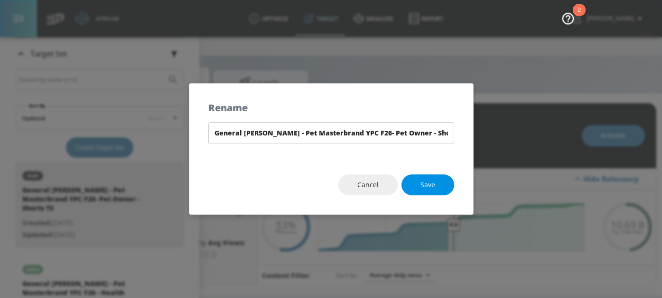
click at [424, 179] on span "Save" at bounding box center [427, 185] width 15 height 12
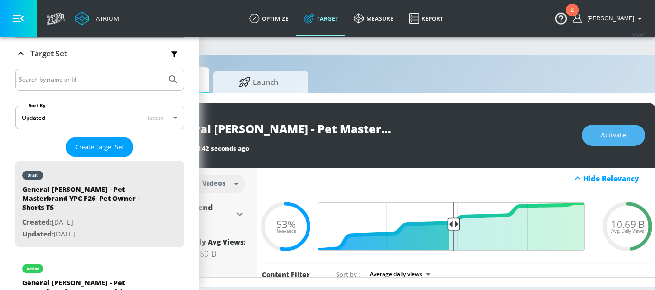
click at [618, 133] on span "Activate" at bounding box center [613, 136] width 25 height 12
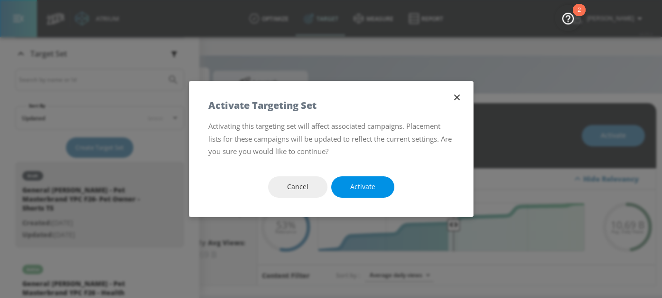
click at [355, 186] on span "Activate" at bounding box center [362, 187] width 25 height 12
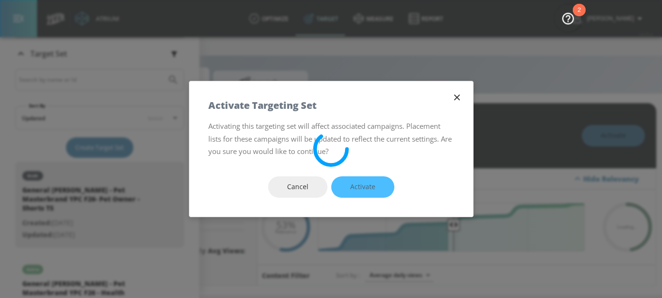
type input "General Mills - Pet Masterbrand YPC F26- Pet Owner - TS Duplicate"
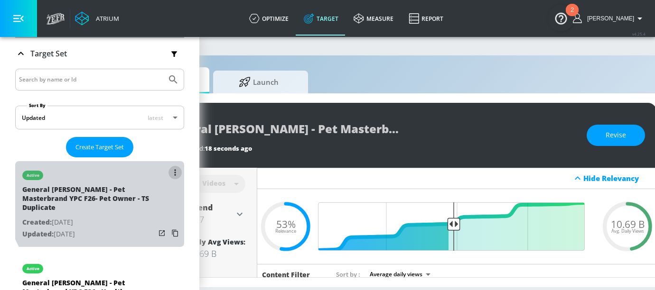
click at [174, 169] on icon "list of Target Set" at bounding box center [174, 172] width 1 height 6
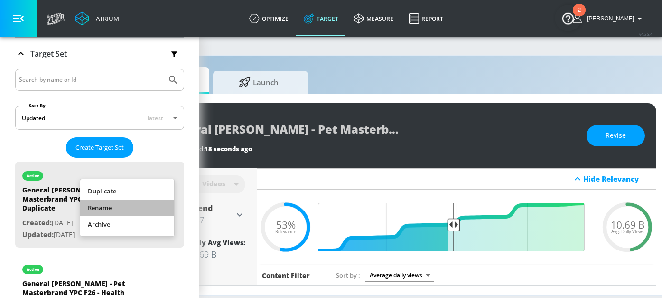
click at [139, 203] on li "Rename" at bounding box center [127, 207] width 94 height 17
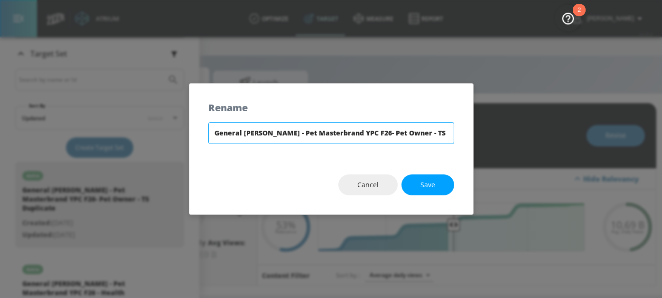
click at [417, 131] on input "General Mills - Pet Masterbrand YPC F26- Pet Owner - TS Duplicate" at bounding box center [331, 133] width 246 height 22
click at [395, 130] on input "General [PERSON_NAME] - Pet Masterbrand YPC F26- Pet Owner - TS" at bounding box center [331, 133] width 246 height 22
type input "General [PERSON_NAME] - Pet Masterbrand YPC F26- Pet Owner - Shorts TS"
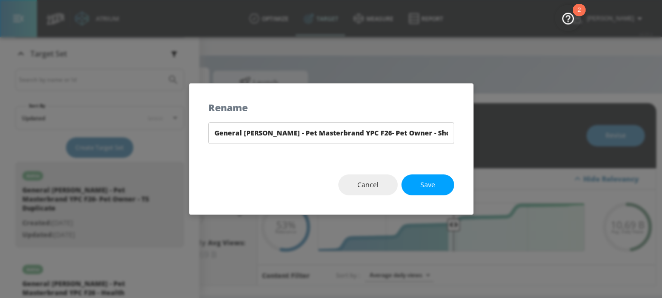
click at [420, 183] on button "Save" at bounding box center [428, 184] width 53 height 21
type input "General [PERSON_NAME] - Pet Masterbrand YPC F26- Pet Owner - Shorts TS"
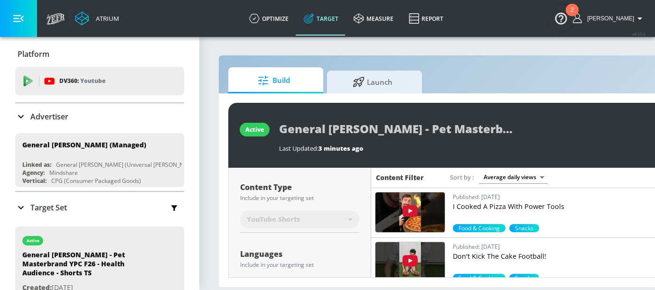
scroll to position [97, 0]
